Goal: Check status: Check status

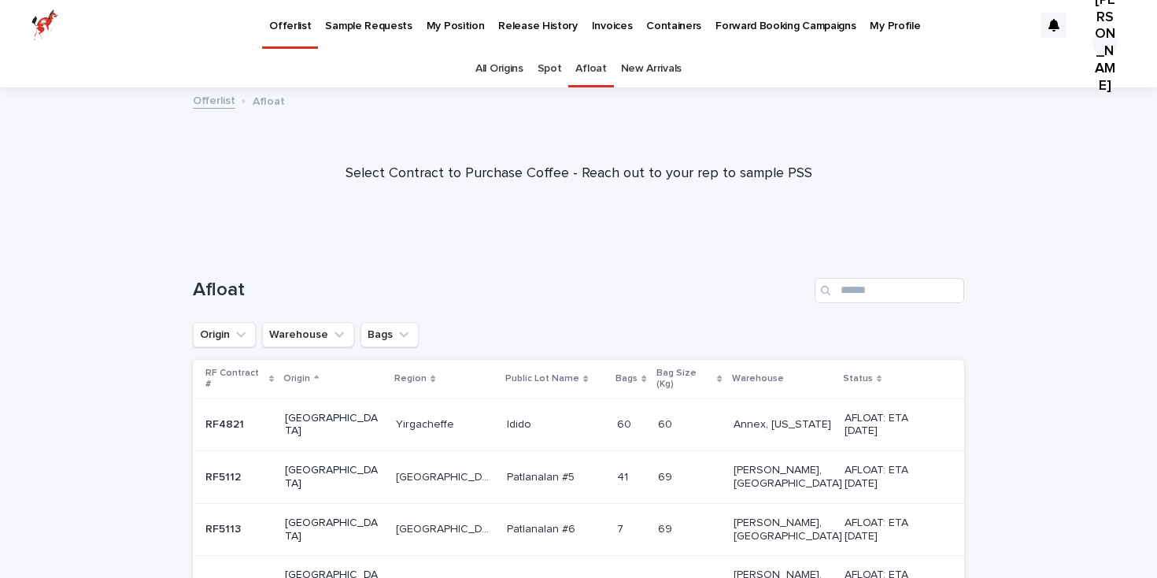
click at [547, 68] on link "Spot" at bounding box center [549, 68] width 24 height 37
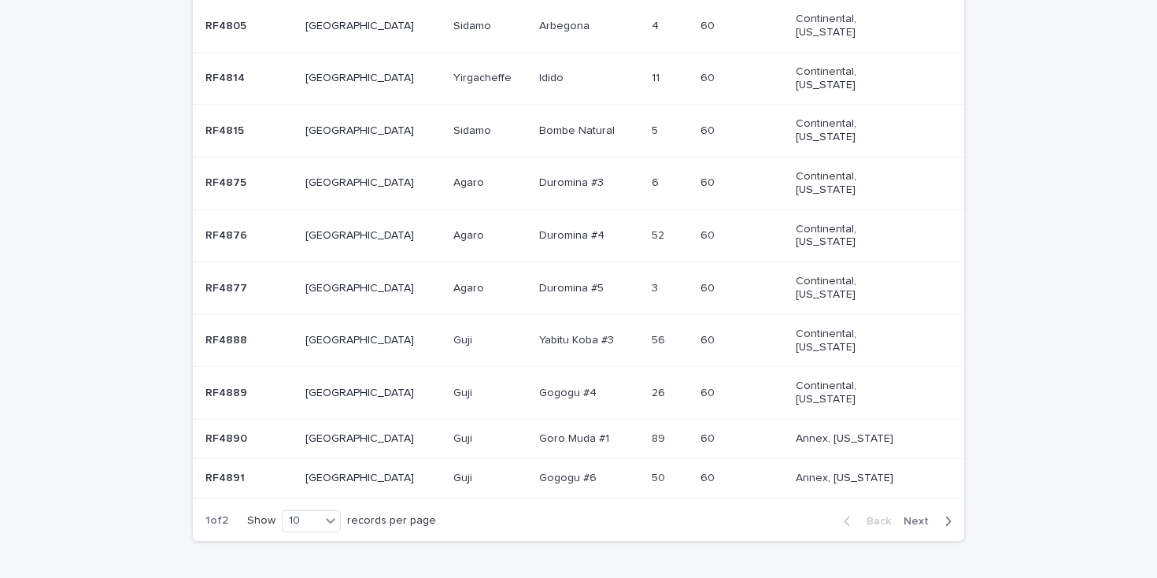
scroll to position [391, 0]
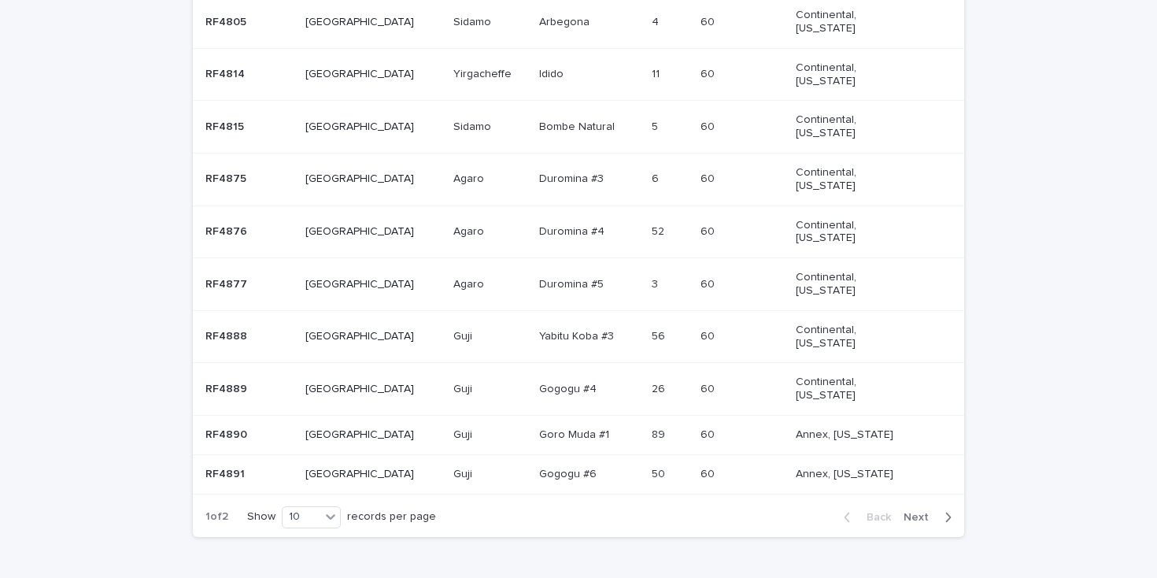
click at [933, 513] on span "Next" at bounding box center [920, 517] width 35 height 11
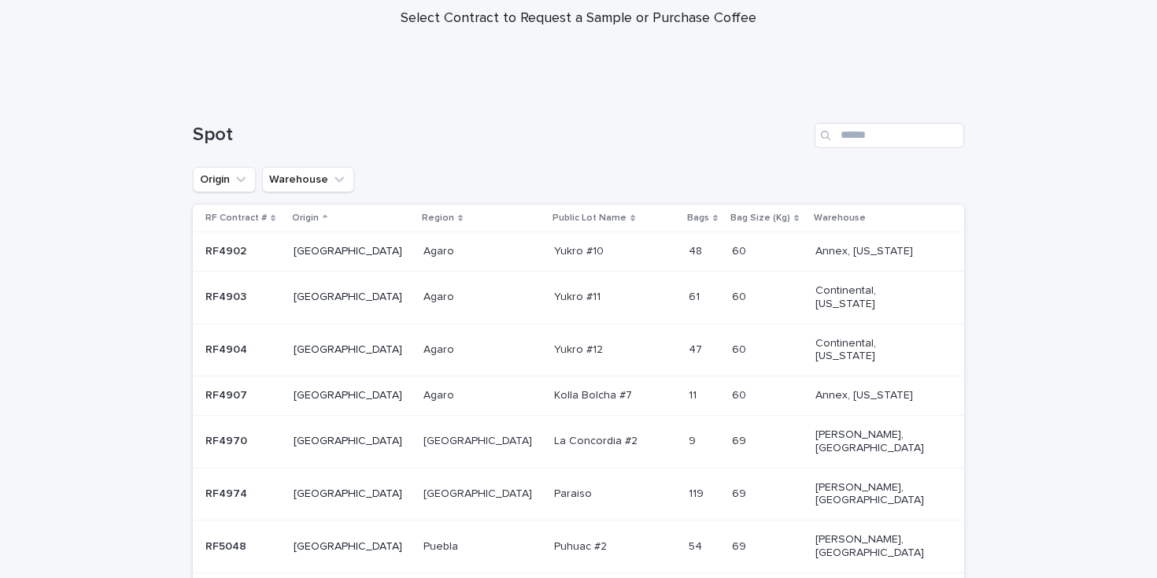
scroll to position [323, 0]
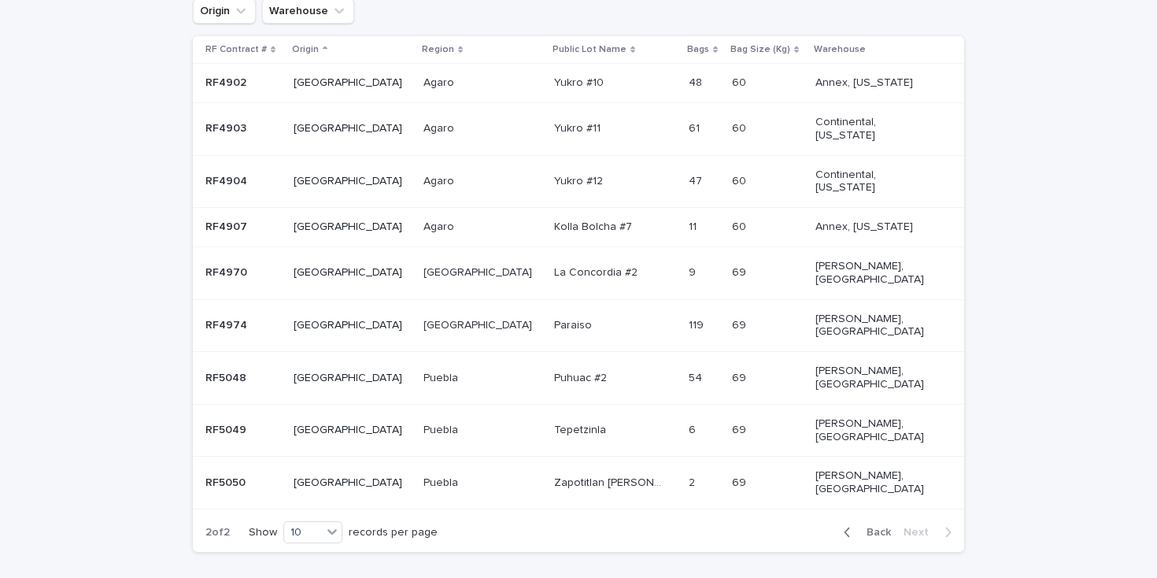
click at [881, 526] on span "Back" at bounding box center [874, 531] width 34 height 11
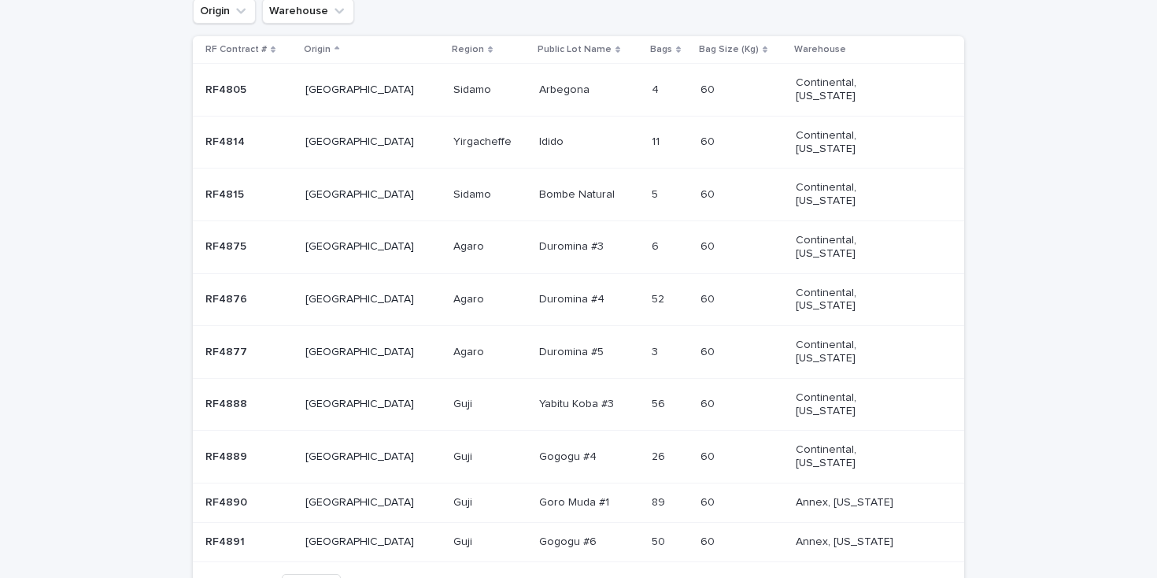
scroll to position [382, 0]
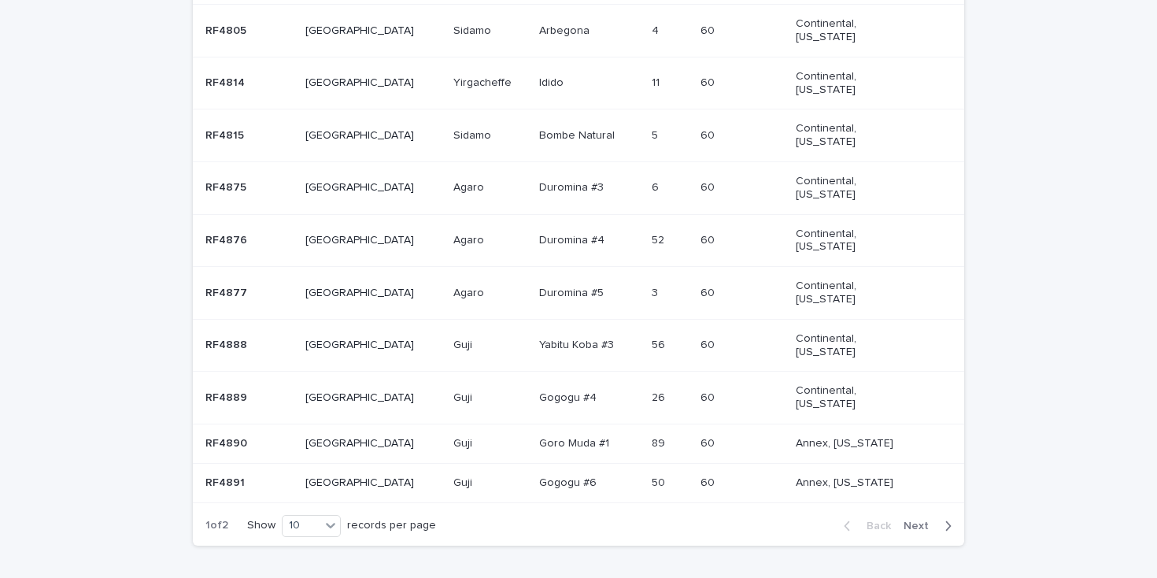
click at [576, 131] on p at bounding box center [589, 135] width 100 height 13
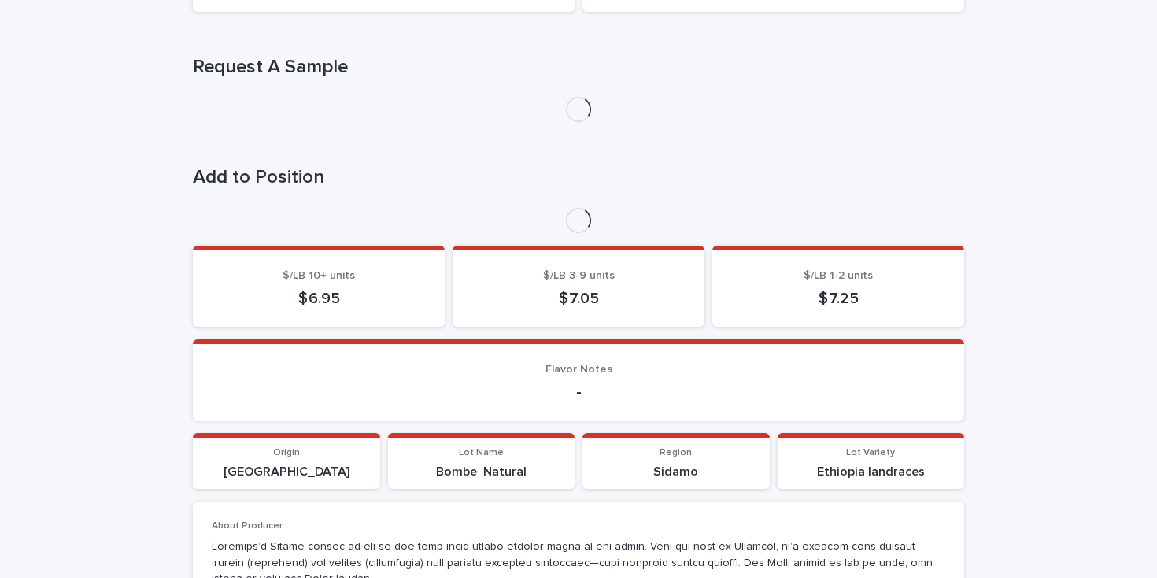
scroll to position [276, 0]
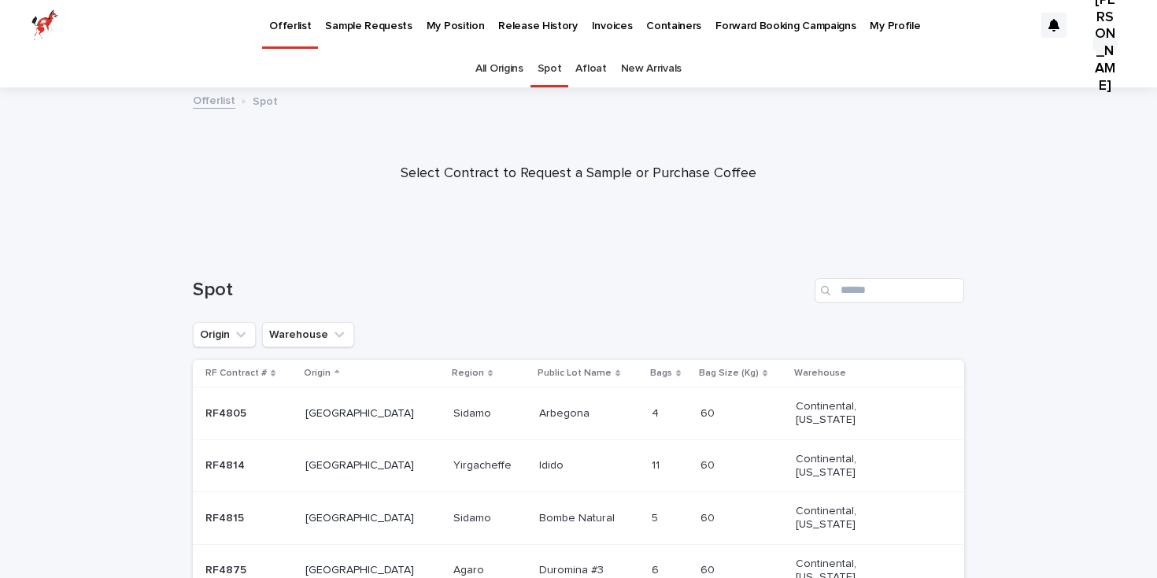
click at [456, 24] on p "My Position" at bounding box center [456, 16] width 58 height 33
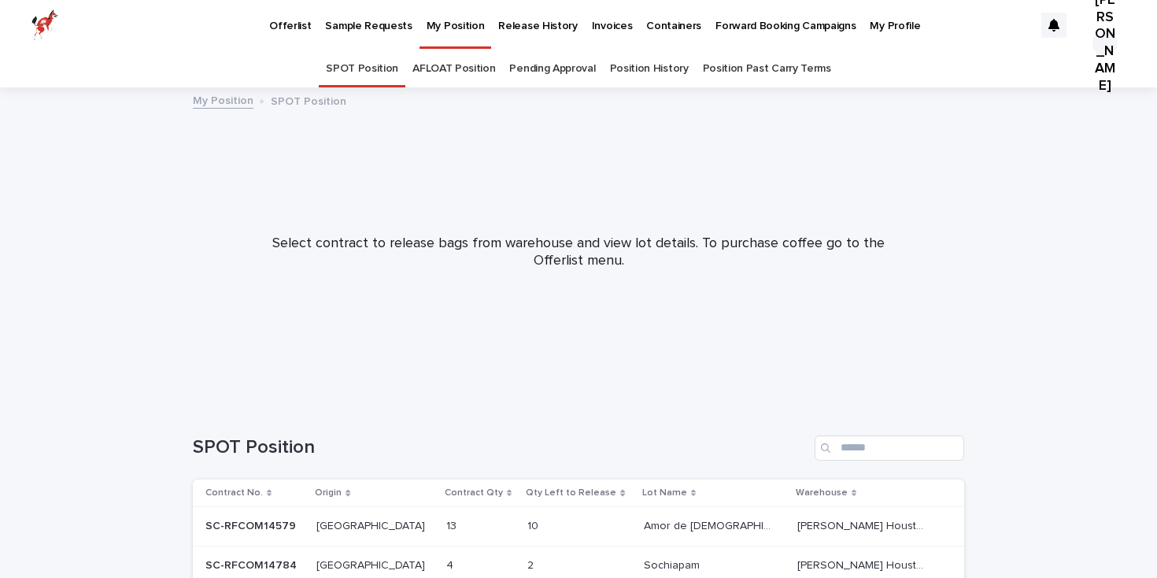
click at [470, 61] on link "AFLOAT Position" at bounding box center [453, 68] width 83 height 37
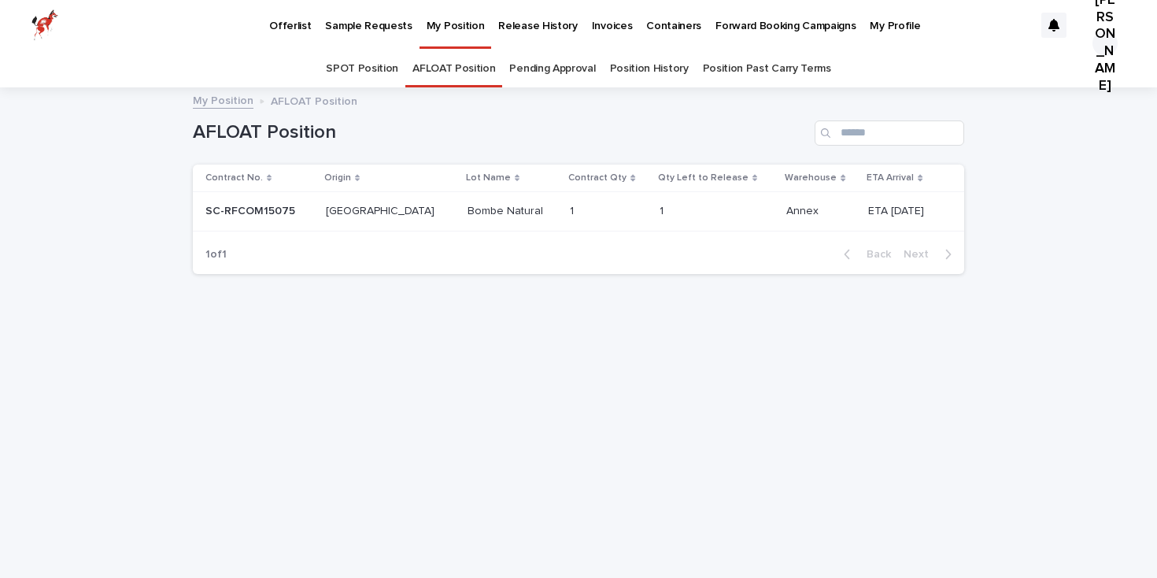
click at [553, 86] on link "Pending Approval" at bounding box center [552, 68] width 86 height 37
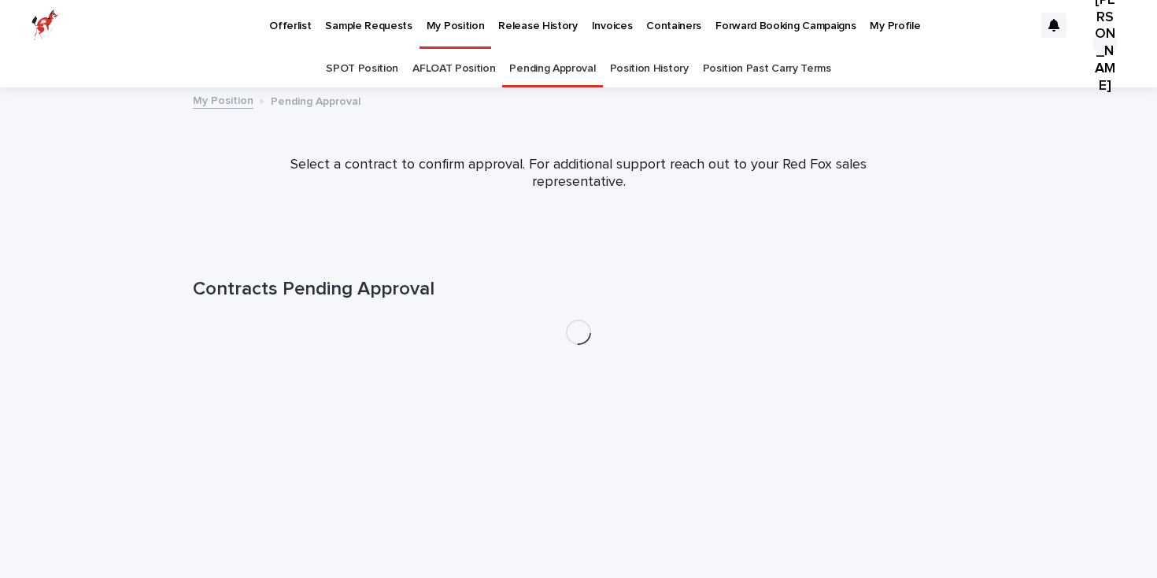
click at [371, 61] on link "SPOT Position" at bounding box center [362, 68] width 72 height 37
